Goal: Information Seeking & Learning: Learn about a topic

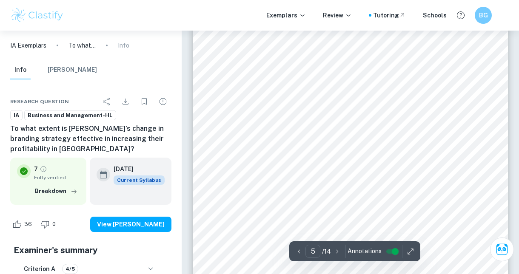
scroll to position [1988, 0]
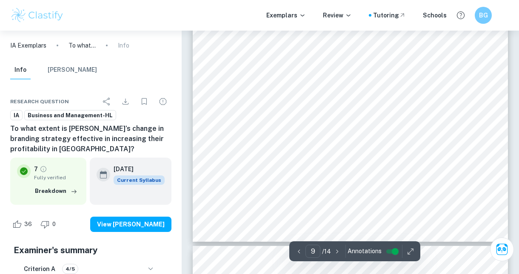
scroll to position [3894, 0]
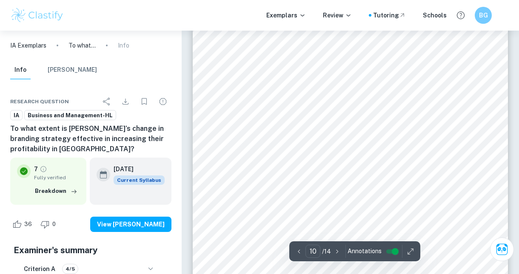
scroll to position [4234, 0]
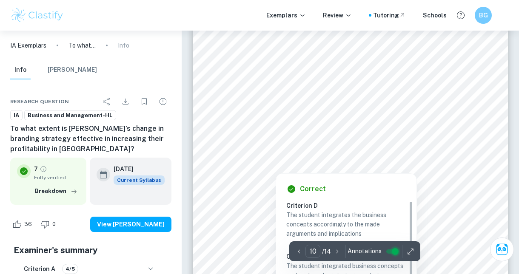
click at [393, 254] on input "controlled" at bounding box center [395, 252] width 31 height 10
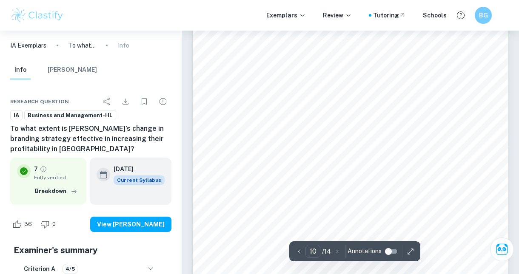
click at [391, 251] on input "controlled" at bounding box center [388, 252] width 31 height 10
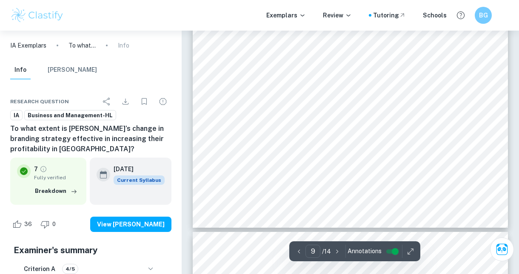
type input "10"
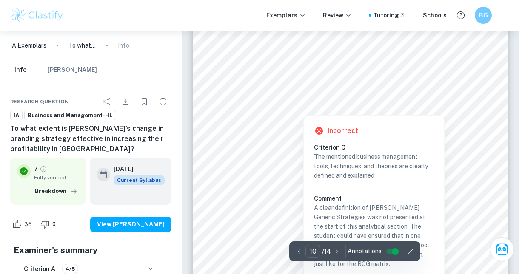
scroll to position [4153, 0]
